Goal: Information Seeking & Learning: Find specific fact

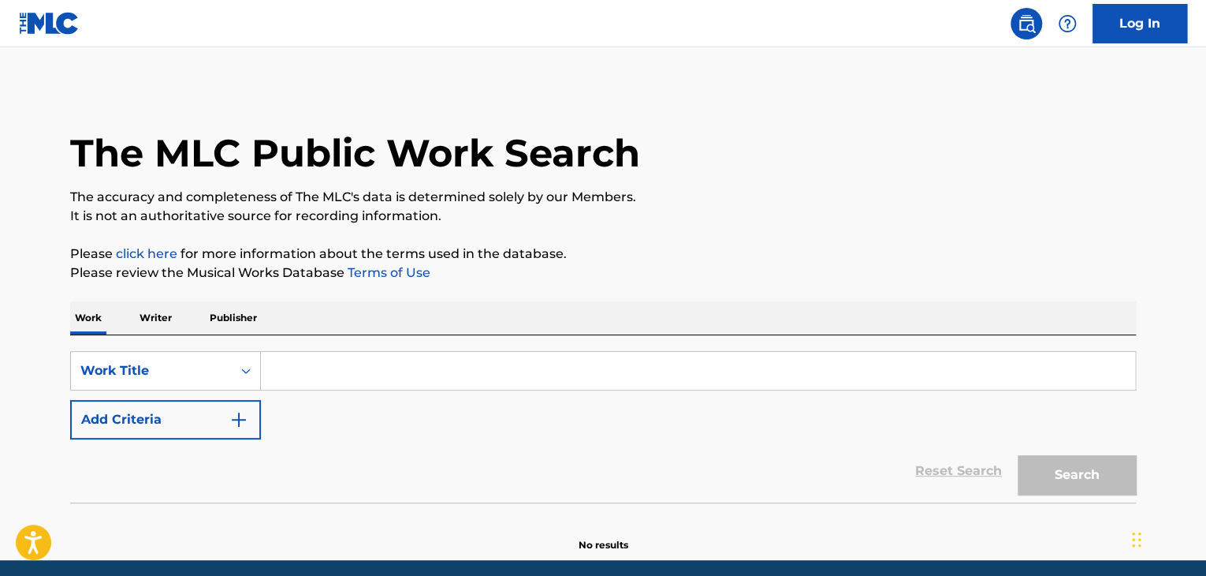
drag, startPoint x: 0, startPoint y: 0, endPoint x: 300, endPoint y: 434, distance: 527.8
click at [622, 368] on input "Search Form" at bounding box center [698, 371] width 875 height 38
paste input "Don't Lie"
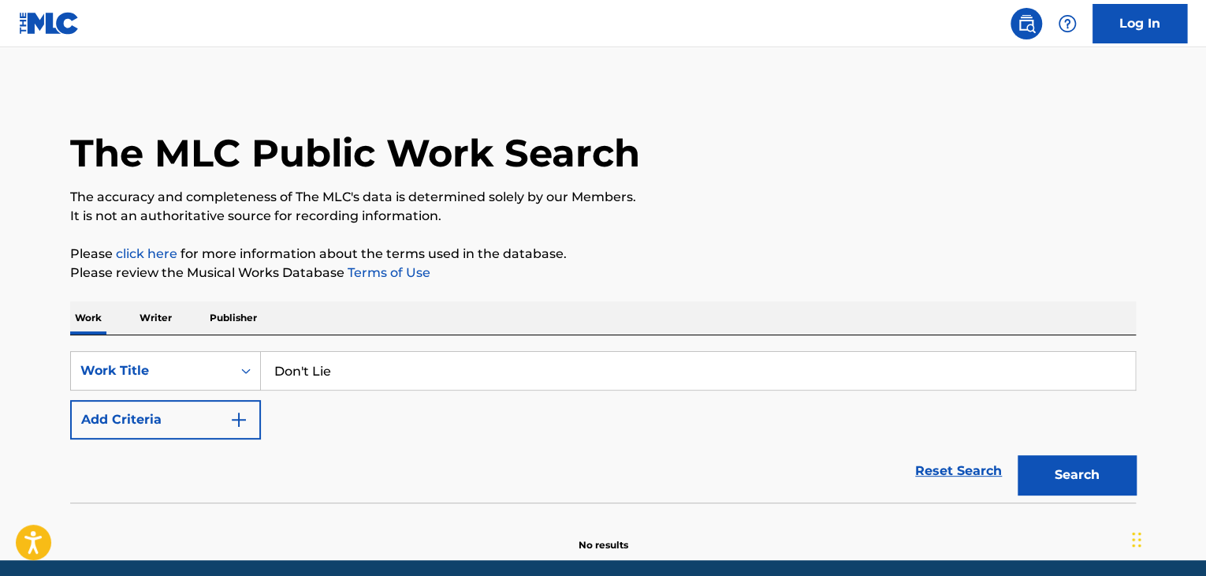
type input "Don't Lie"
click at [199, 436] on button "Add Criteria" at bounding box center [165, 419] width 191 height 39
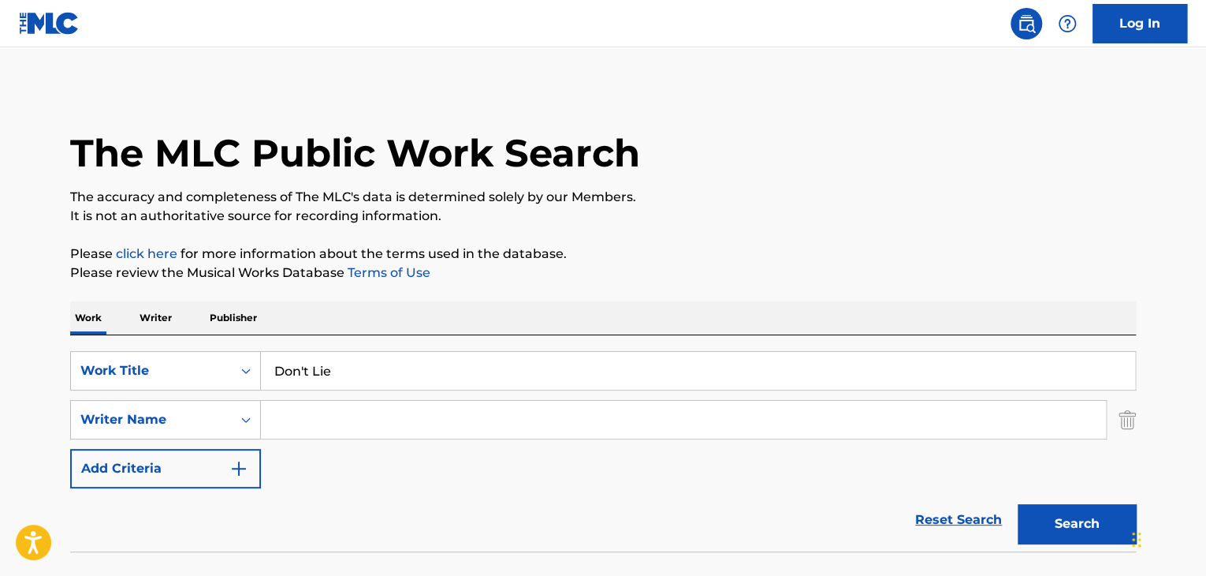
click at [333, 424] on input "Search Form" at bounding box center [683, 420] width 845 height 38
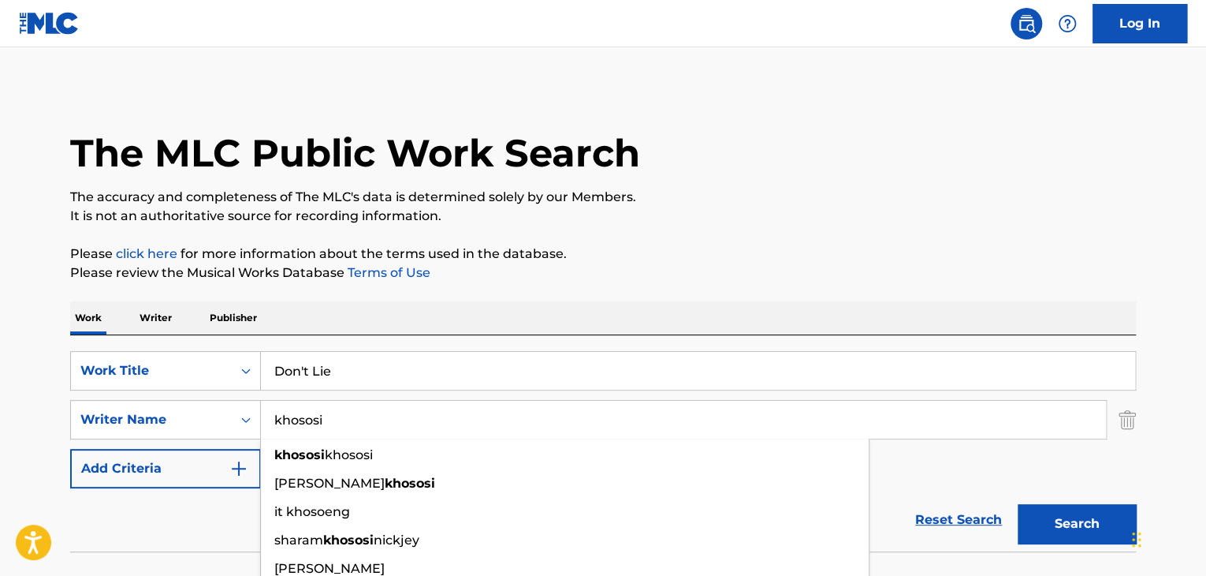
click at [1018, 504] on button "Search" at bounding box center [1077, 523] width 118 height 39
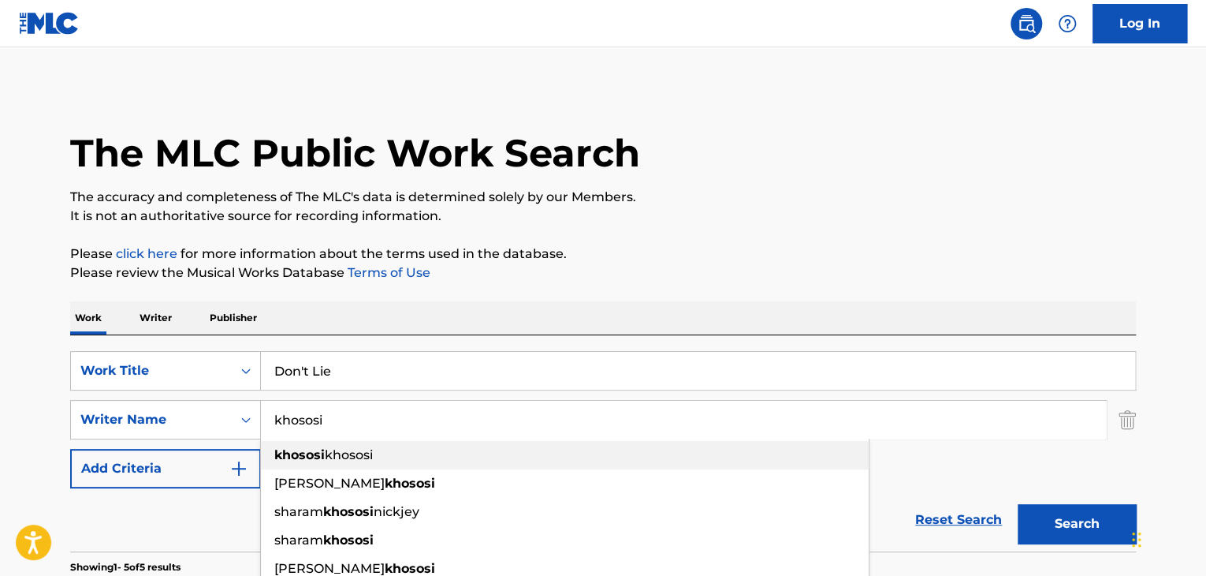
click at [341, 451] on span "khososi" at bounding box center [349, 454] width 48 height 15
type input "khososi khososi"
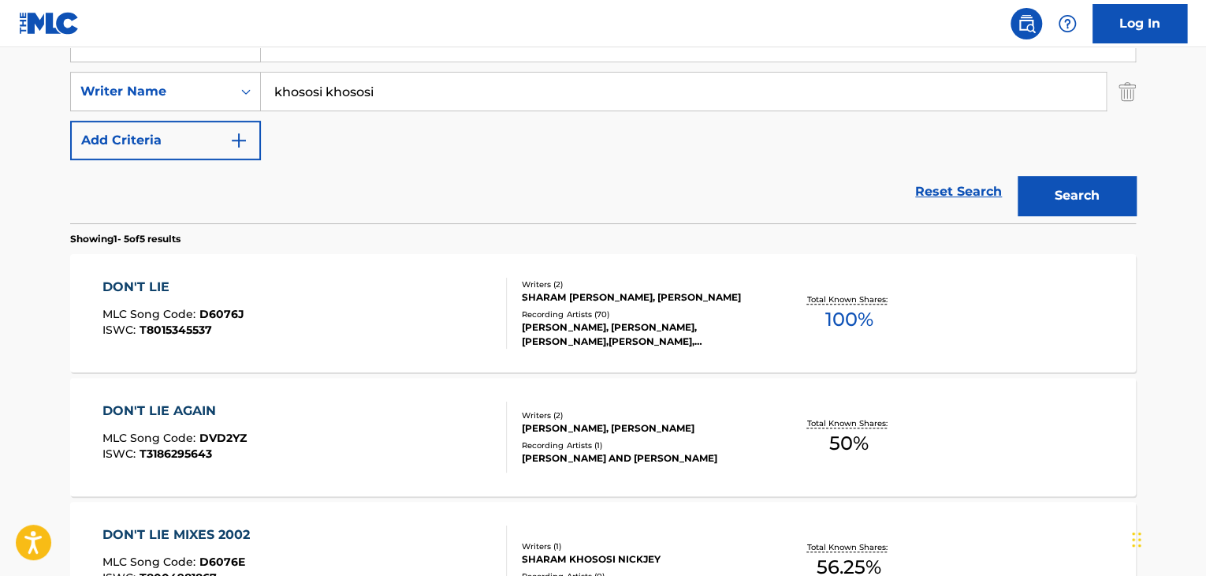
scroll to position [473, 0]
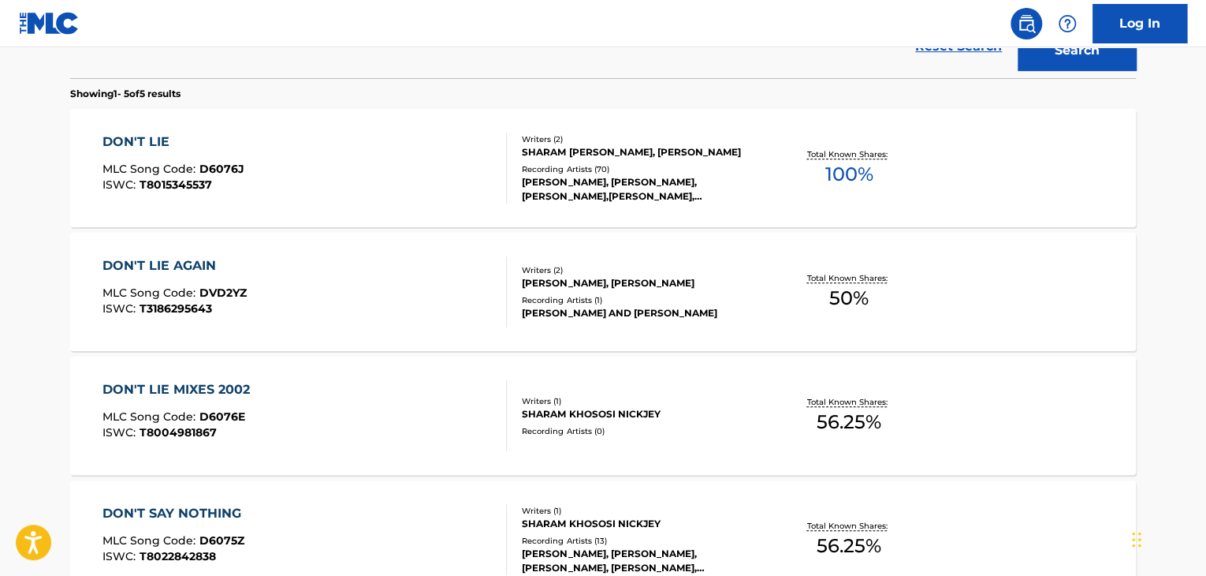
click at [144, 146] on div "DON'T LIE" at bounding box center [174, 141] width 142 height 19
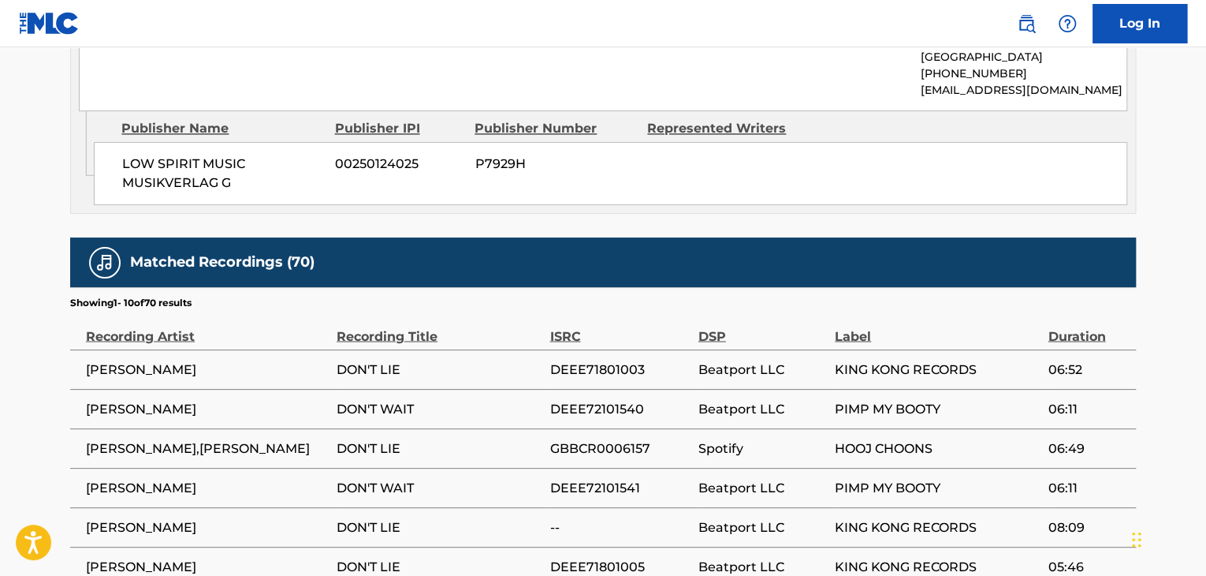
scroll to position [1183, 0]
